Goal: Information Seeking & Learning: Learn about a topic

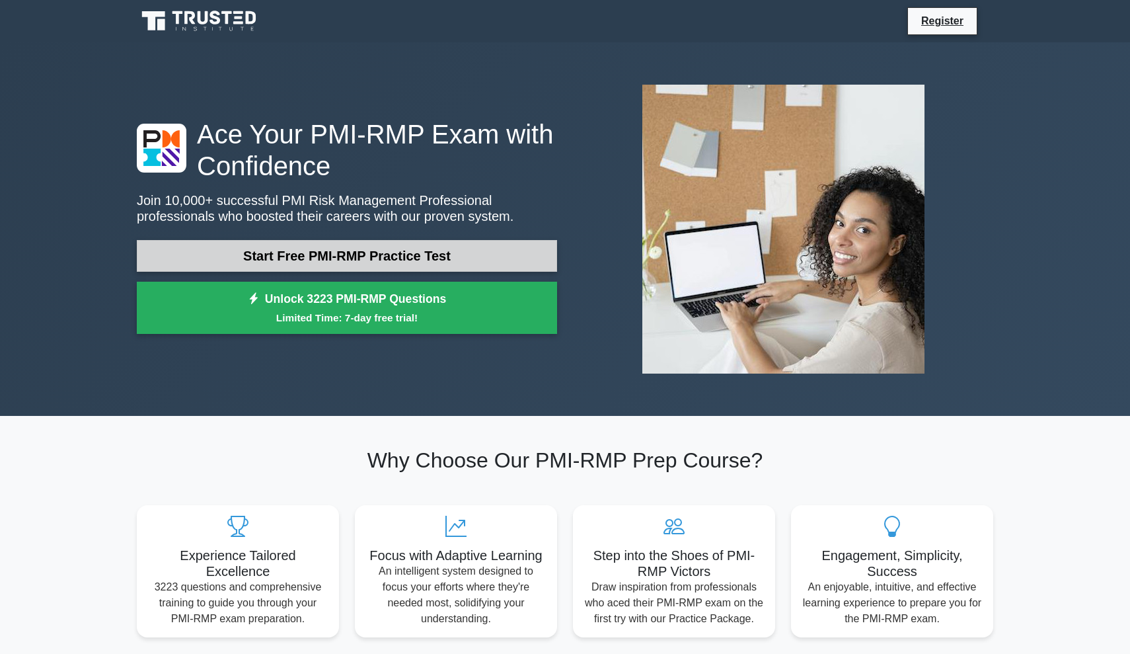
click at [455, 264] on link "Start Free PMI-RMP Practice Test" at bounding box center [347, 256] width 420 height 32
click at [284, 254] on link "Start Free PMI-RMP Practice Test" at bounding box center [347, 256] width 420 height 32
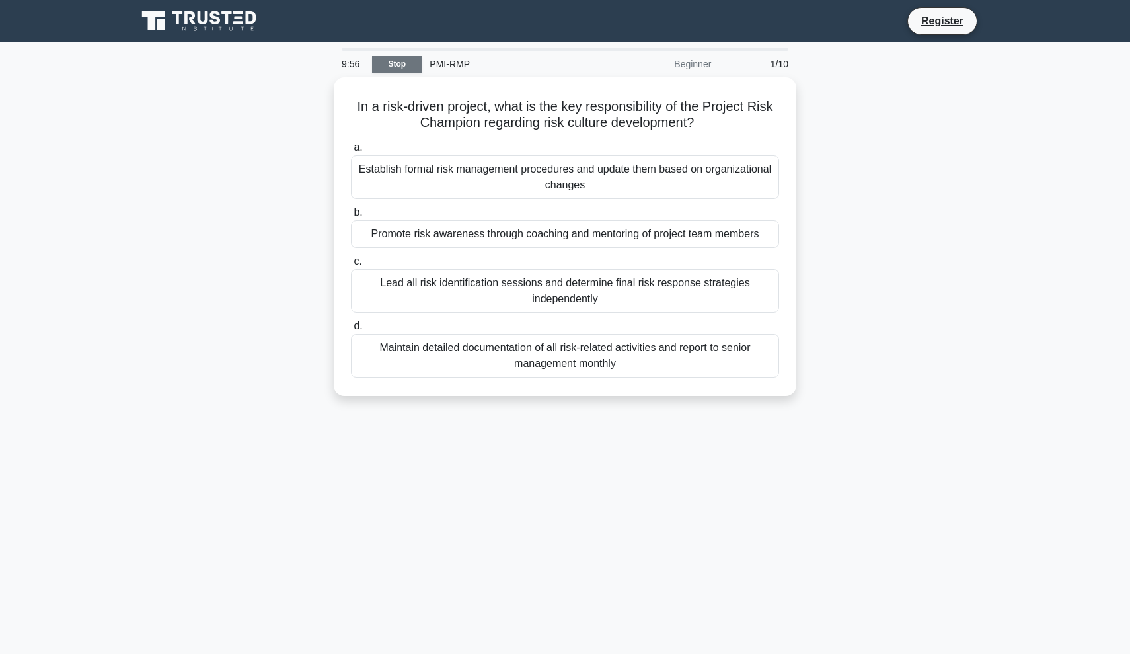
click at [410, 61] on link "Stop" at bounding box center [397, 64] width 50 height 17
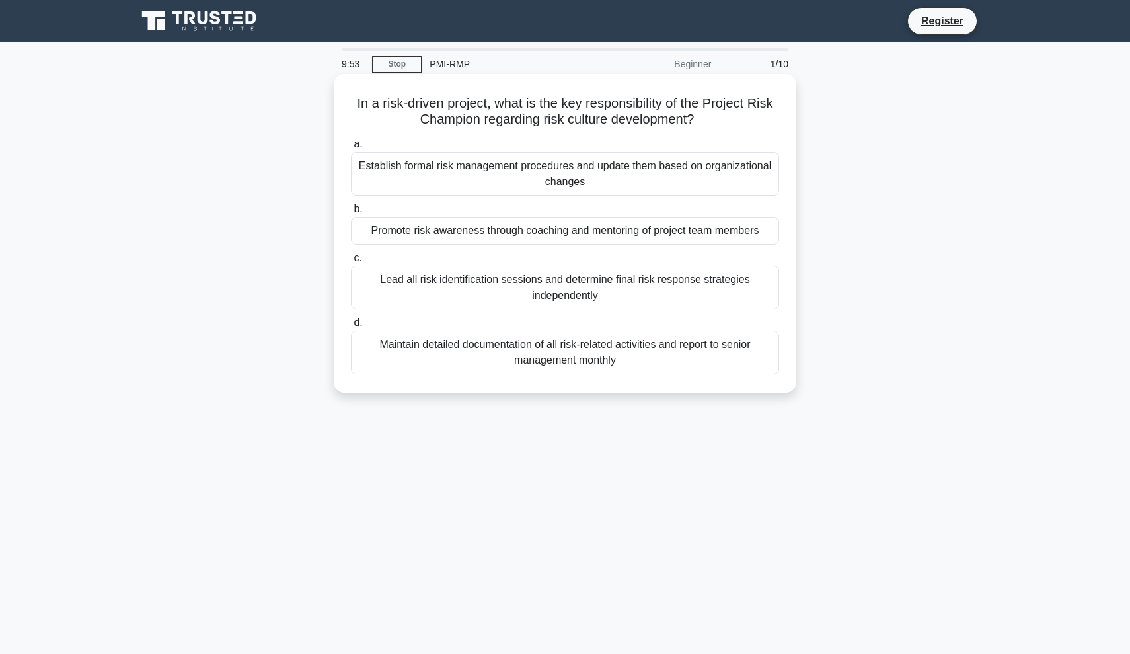
click at [564, 178] on div "Establish formal risk management procedures and update them based on organizati…" at bounding box center [565, 174] width 428 height 44
click at [351, 149] on input "a. Establish formal risk management procedures and update them based on organiz…" at bounding box center [351, 144] width 0 height 9
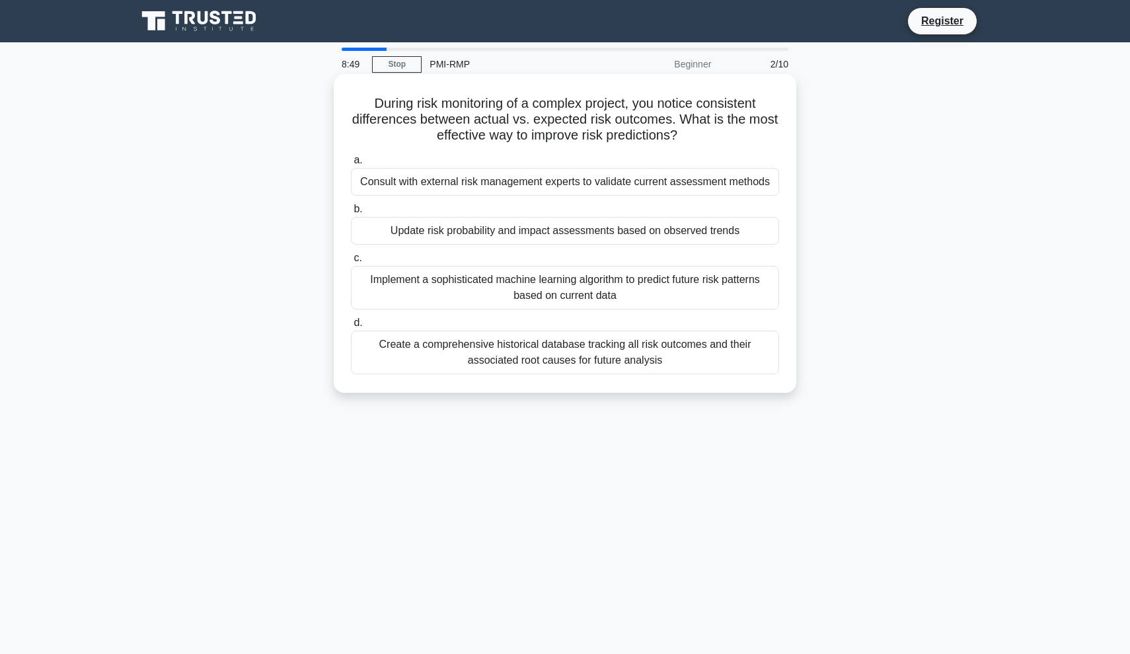
click at [467, 187] on div "Consult with external risk management experts to validate current assessment me…" at bounding box center [565, 182] width 428 height 28
click at [351, 165] on input "a. Consult with external risk management experts to validate current assessment…" at bounding box center [351, 160] width 0 height 9
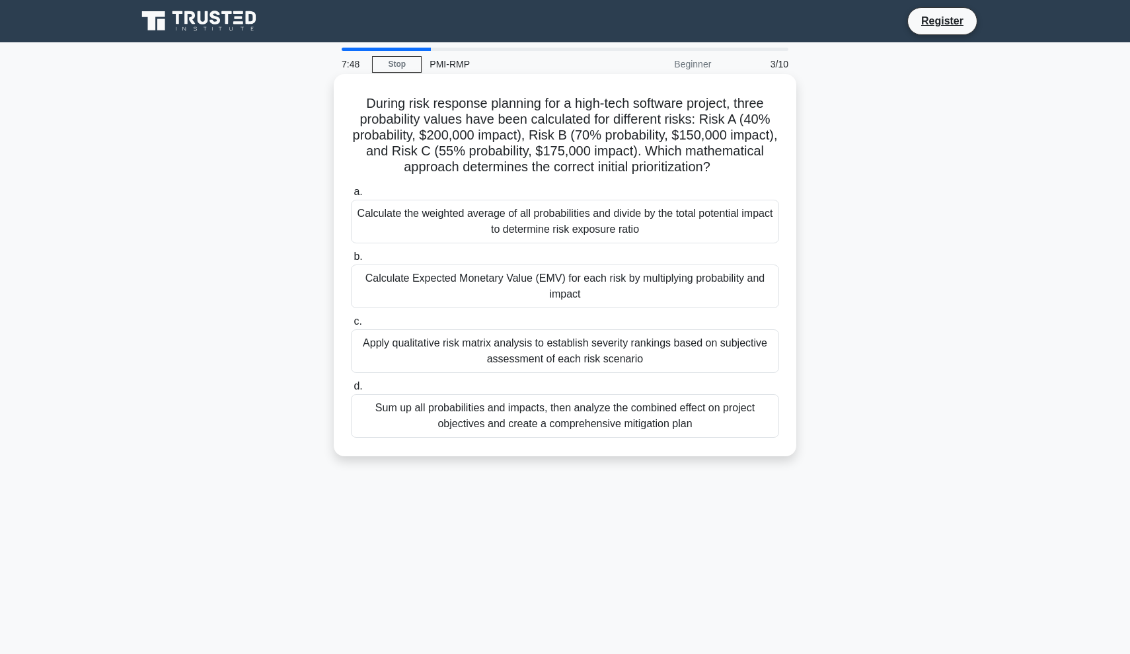
click at [487, 346] on div "Apply qualitative risk matrix analysis to establish severity rankings based on …" at bounding box center [565, 351] width 428 height 44
click at [351, 326] on input "c. Apply qualitative risk matrix analysis to establish severity rankings based …" at bounding box center [351, 321] width 0 height 9
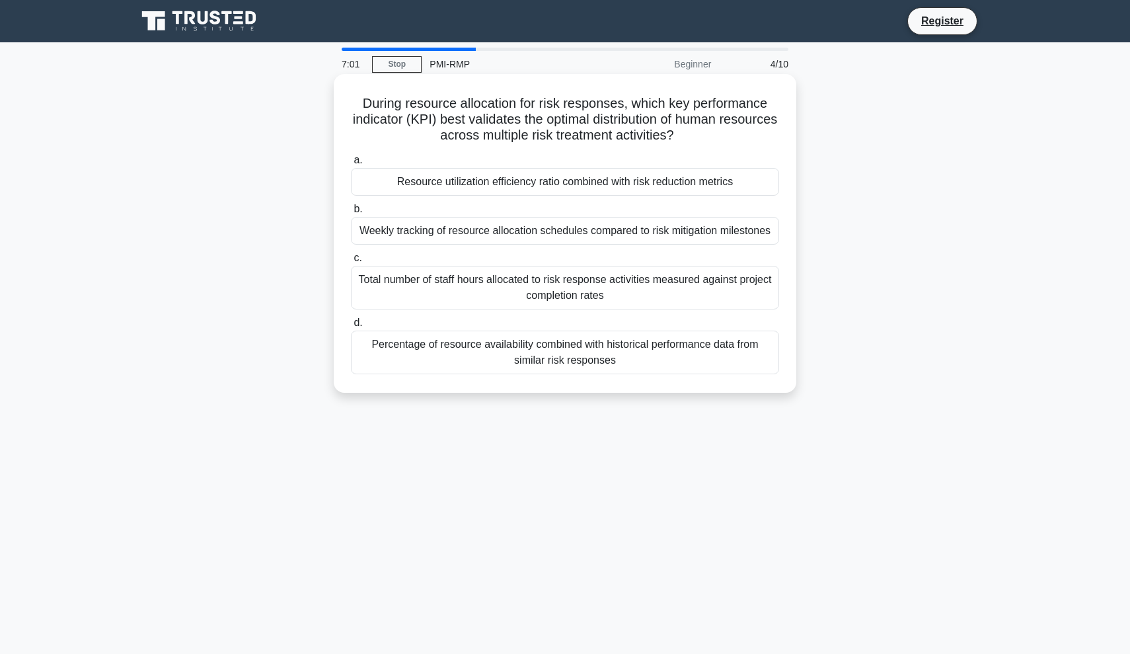
click at [612, 233] on div "Weekly tracking of resource allocation schedules compared to risk mitigation mi…" at bounding box center [565, 231] width 428 height 28
click at [351, 213] on input "b. Weekly tracking of resource allocation schedules compared to risk mitigation…" at bounding box center [351, 209] width 0 height 9
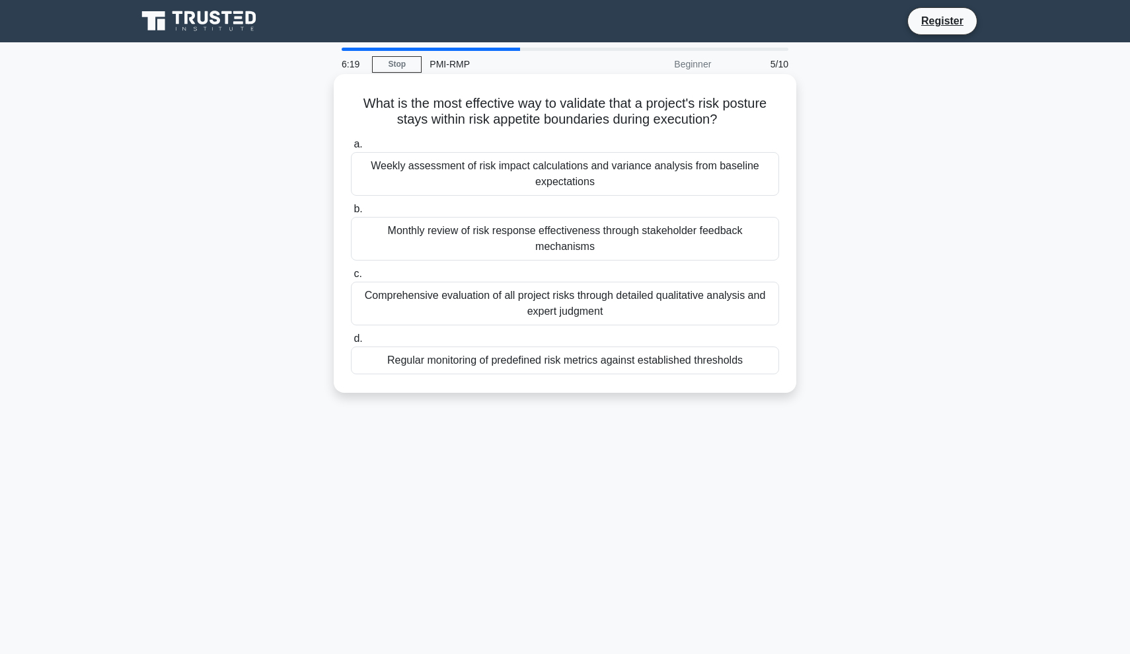
click at [615, 193] on div "Weekly assessment of risk impact calculations and variance analysis from baseli…" at bounding box center [565, 174] width 428 height 44
click at [351, 149] on input "a. Weekly assessment of risk impact calculations and variance analysis from bas…" at bounding box center [351, 144] width 0 height 9
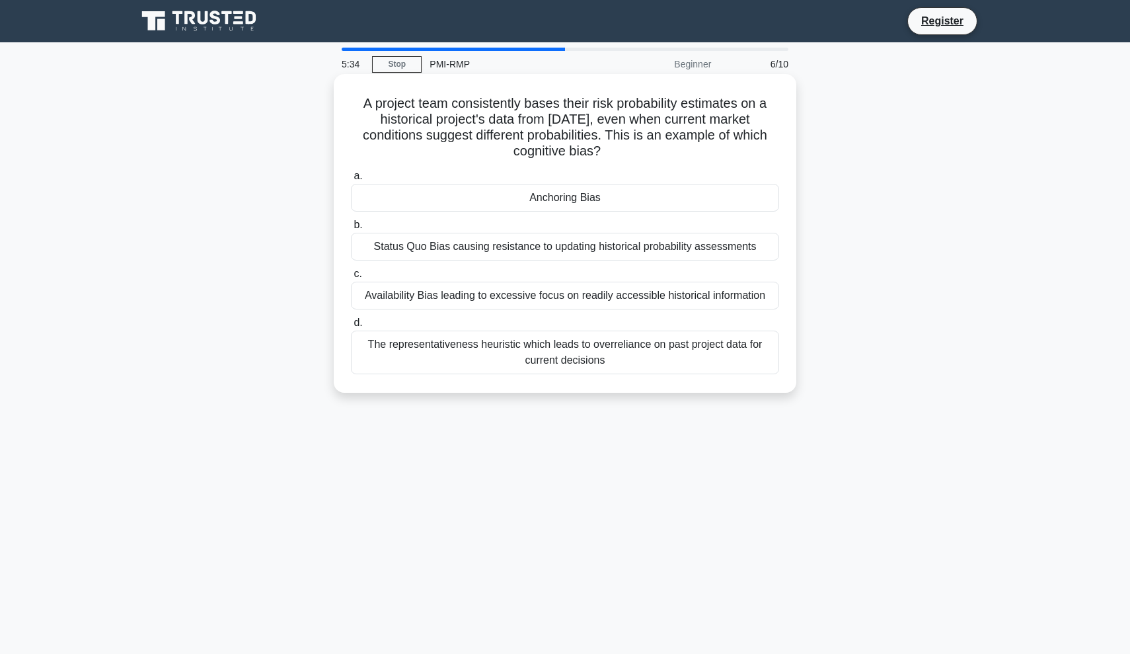
click at [603, 340] on div "The representativeness heuristic which leads to overreliance on past project da…" at bounding box center [565, 352] width 428 height 44
click at [351, 327] on input "d. The representativeness heuristic which leads to overreliance on past project…" at bounding box center [351, 323] width 0 height 9
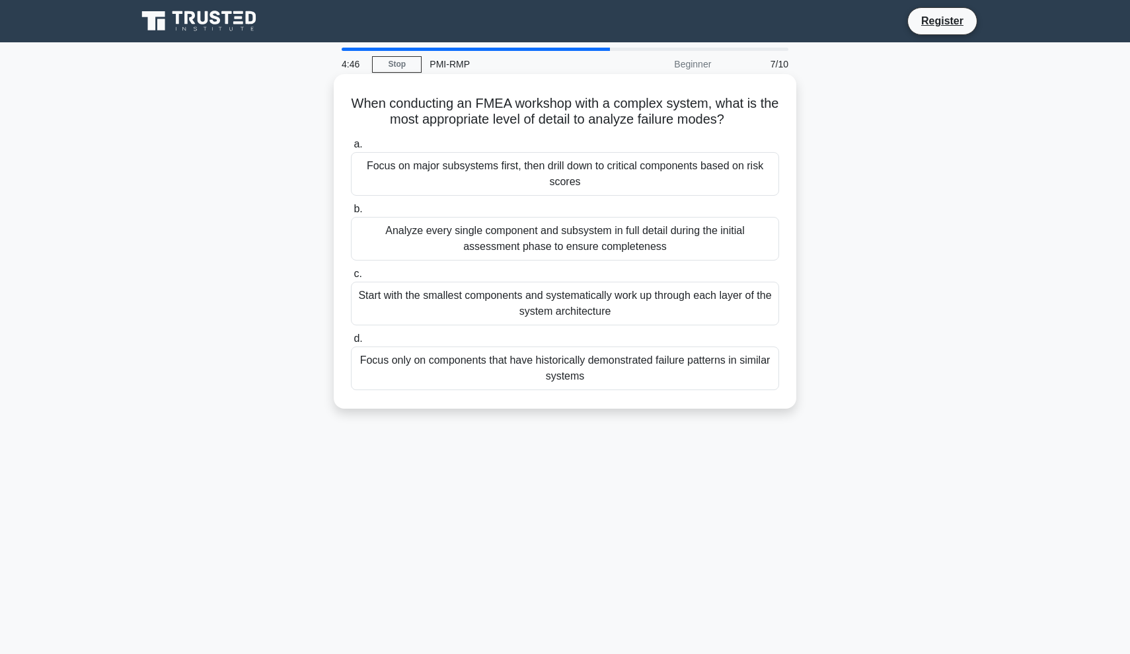
click at [595, 232] on div "Analyze every single component and subsystem in full detail during the initial …" at bounding box center [565, 239] width 428 height 44
click at [351, 213] on input "b. Analyze every single component and subsystem in full detail during the initi…" at bounding box center [351, 209] width 0 height 9
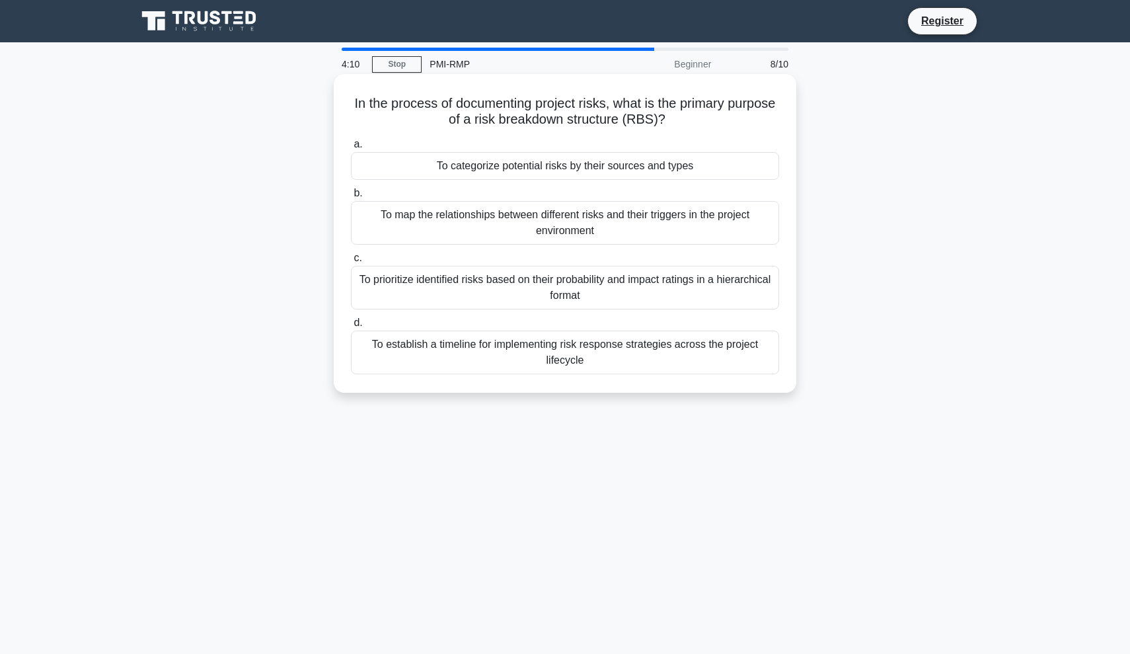
click at [648, 270] on div "To prioritize identified risks based on their probability and impact ratings in…" at bounding box center [565, 288] width 428 height 44
click at [351, 262] on input "c. To prioritize identified risks based on their probability and impact ratings…" at bounding box center [351, 258] width 0 height 9
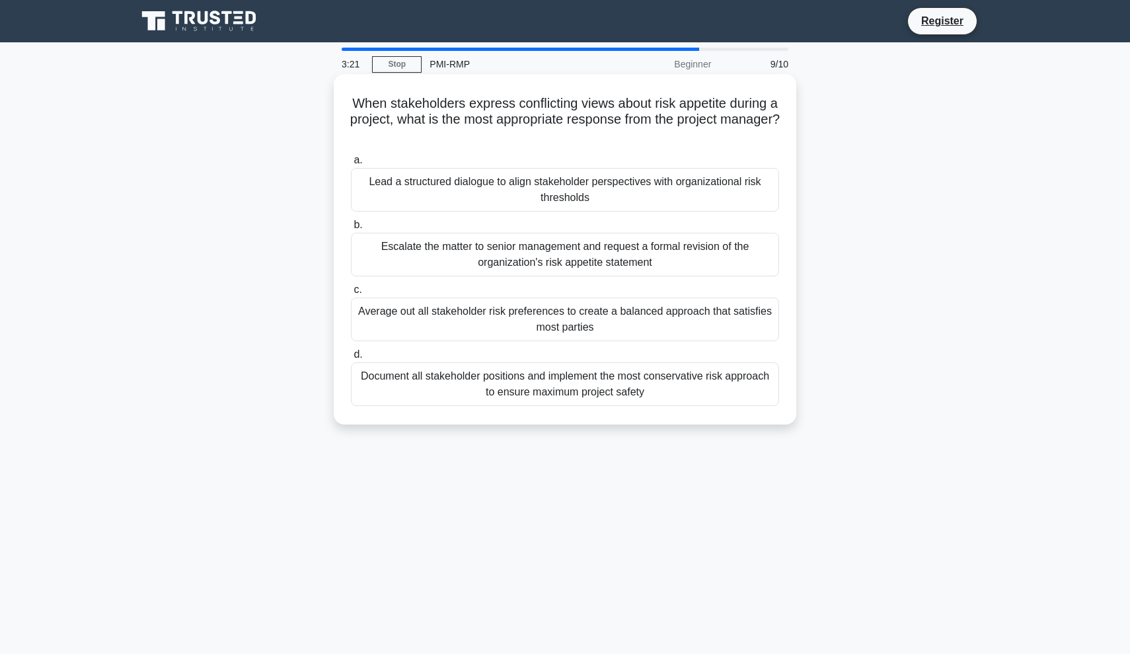
click at [619, 373] on div "Document all stakeholder positions and implement the most conservative risk app…" at bounding box center [565, 384] width 428 height 44
click at [351, 359] on input "d. Document all stakeholder positions and implement the most conservative risk …" at bounding box center [351, 354] width 0 height 9
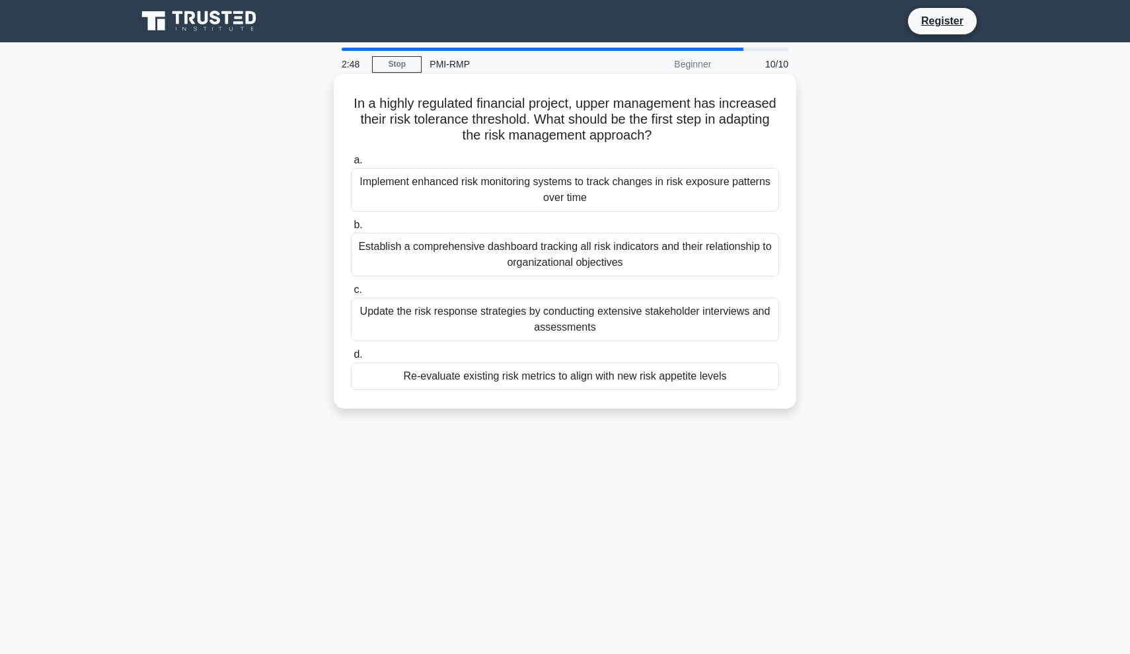
click at [593, 313] on div "Update the risk response strategies by conducting extensive stakeholder intervi…" at bounding box center [565, 319] width 428 height 44
click at [351, 294] on input "c. Update the risk response strategies by conducting extensive stakeholder inte…" at bounding box center [351, 289] width 0 height 9
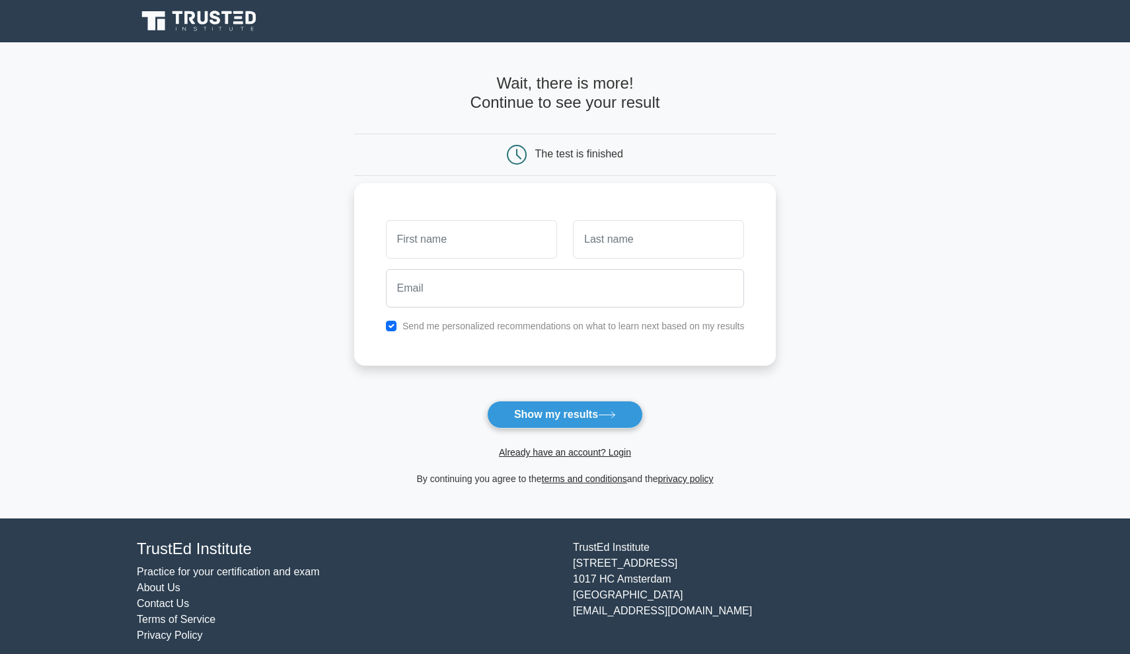
click at [504, 250] on input "text" at bounding box center [471, 239] width 171 height 38
type input "faisal"
type input "al saud"
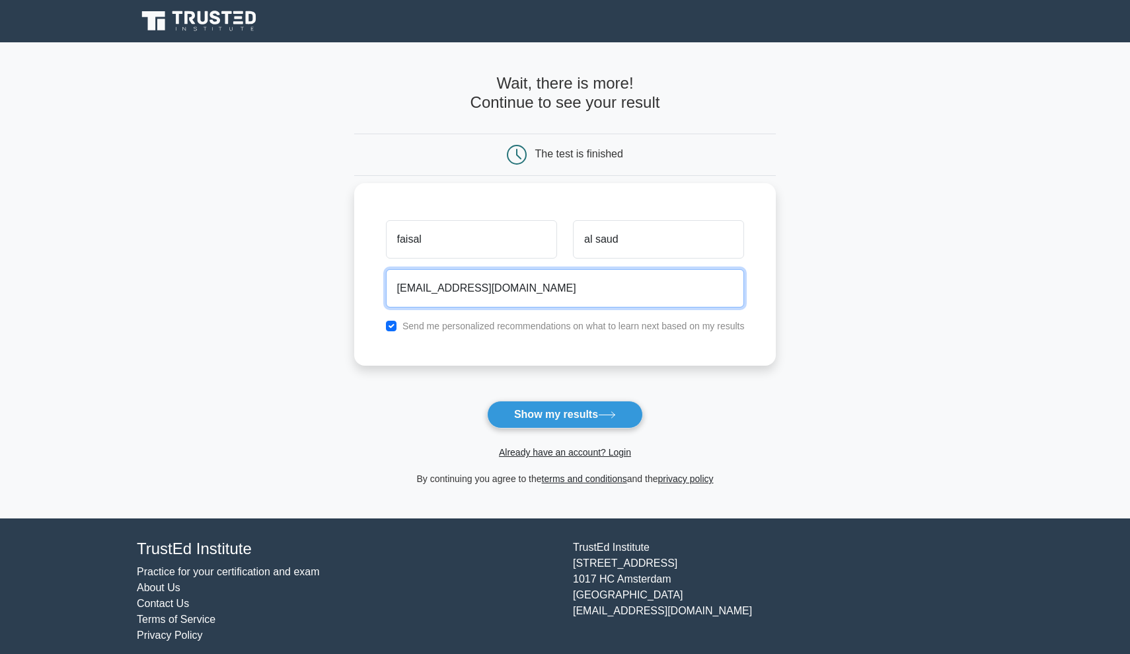
type input "[EMAIL_ADDRESS][DOMAIN_NAME]"
click at [564, 414] on button "Show my results" at bounding box center [565, 414] width 156 height 28
